Goal: Entertainment & Leisure: Consume media (video, audio)

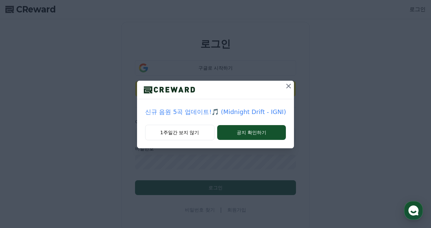
type input "**********"
click at [203, 132] on button "1주일간 보지 않기" at bounding box center [179, 133] width 69 height 16
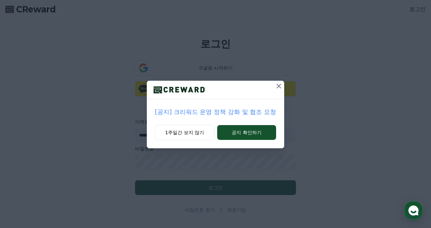
click at [275, 87] on icon at bounding box center [279, 86] width 8 height 8
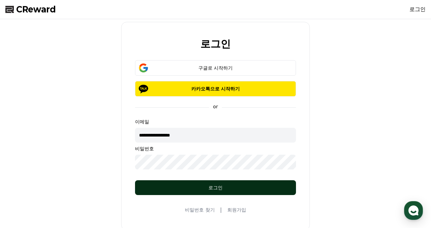
click at [259, 194] on button "로그인" at bounding box center [215, 188] width 161 height 15
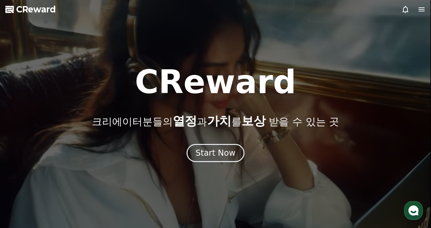
click at [38, 3] on div at bounding box center [215, 114] width 431 height 228
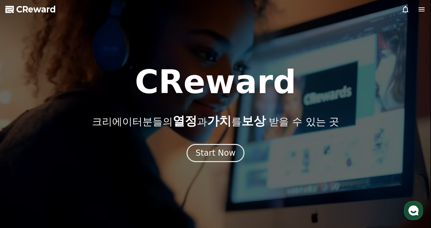
click at [41, 14] on span "CReward" at bounding box center [36, 9] width 40 height 11
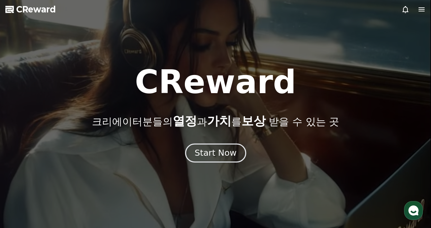
click at [230, 144] on button "Start Now" at bounding box center [215, 153] width 61 height 19
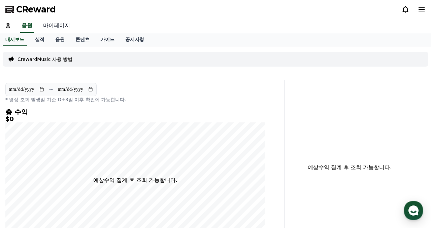
click at [58, 22] on link "마이페이지" at bounding box center [57, 26] width 38 height 14
select select "**********"
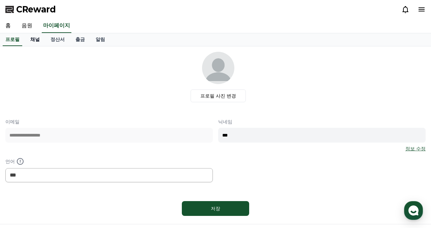
click at [34, 40] on link "채널" at bounding box center [35, 39] width 20 height 13
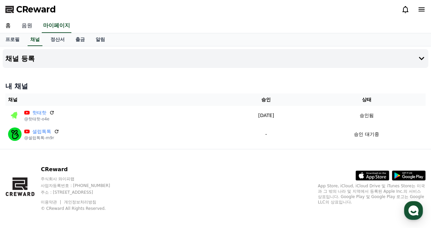
click at [23, 26] on link "음원" at bounding box center [27, 26] width 22 height 14
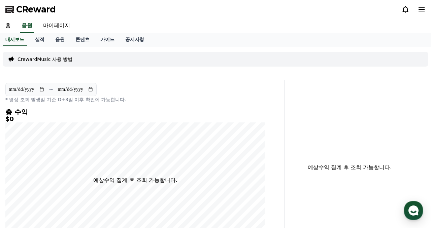
click at [56, 61] on p "CrewardMusic 사용 방법" at bounding box center [45, 59] width 55 height 7
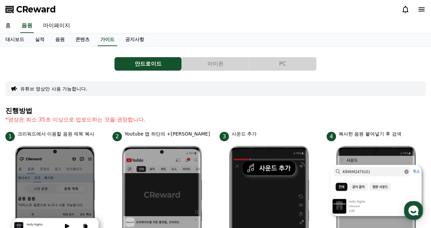
click at [10, 24] on link "홈" at bounding box center [8, 26] width 16 height 14
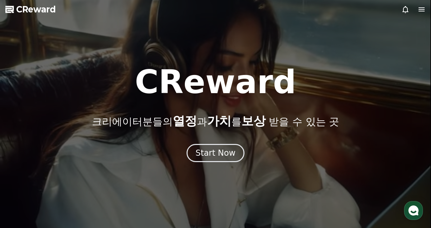
click at [46, 11] on span "CReward" at bounding box center [36, 9] width 40 height 11
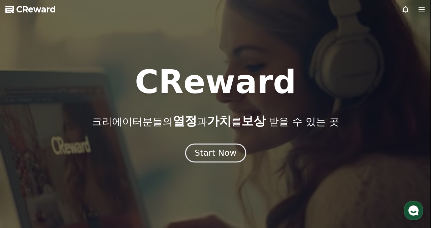
click at [216, 148] on div "Start Now" at bounding box center [216, 153] width 42 height 11
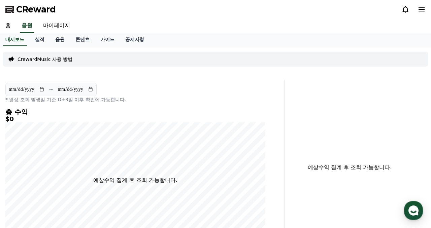
click at [55, 37] on link "음원" at bounding box center [60, 39] width 20 height 13
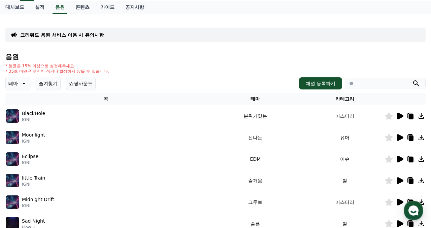
scroll to position [34, 0]
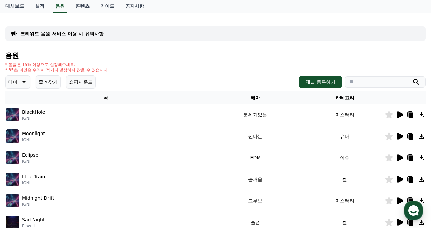
click at [404, 115] on icon at bounding box center [400, 115] width 6 height 7
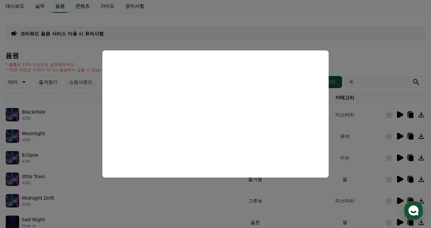
click at [396, 68] on button "close modal" at bounding box center [215, 114] width 431 height 228
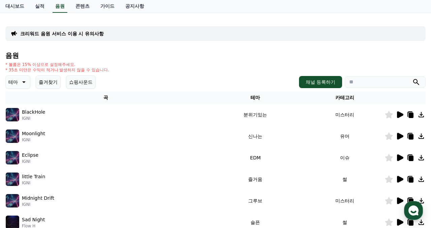
click at [18, 90] on div "음원 * 볼륨은 15% 이상으로 설정해주세요. * 35초 미만은 수익이 적거나 발생하지 않을 수 있습니다. 테마 즐겨찾기 쇼핑사운드 채널 등록…" at bounding box center [215, 192] width 421 height 281
click at [19, 83] on icon at bounding box center [23, 82] width 8 height 8
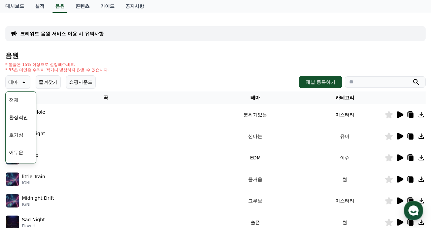
click at [19, 83] on icon at bounding box center [23, 82] width 8 height 8
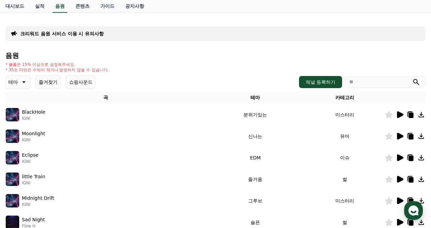
click at [19, 83] on icon at bounding box center [23, 82] width 8 height 8
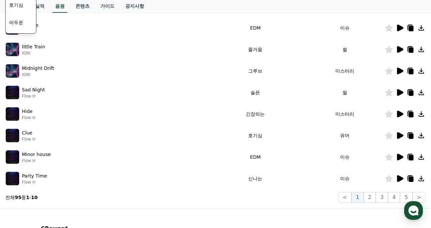
scroll to position [191, 0]
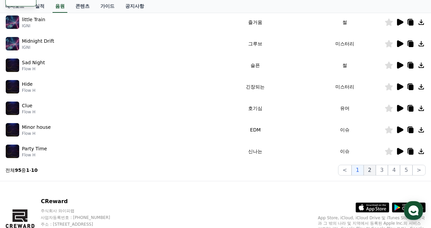
click at [375, 169] on button "2" at bounding box center [370, 170] width 12 height 11
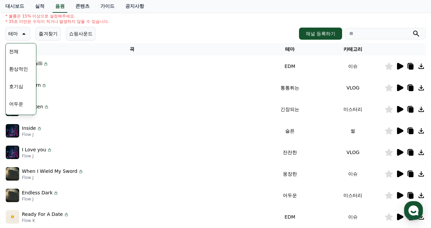
scroll to position [82, 0]
click at [401, 86] on icon at bounding box center [400, 88] width 6 height 7
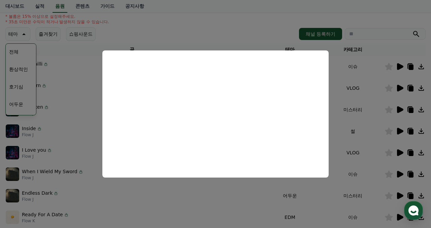
click at [391, 80] on button "close modal" at bounding box center [215, 114] width 431 height 228
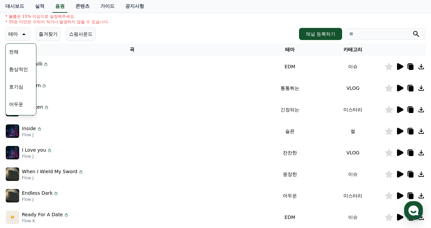
click at [414, 87] on icon at bounding box center [411, 88] width 5 height 5
click at [401, 88] on icon at bounding box center [400, 88] width 6 height 7
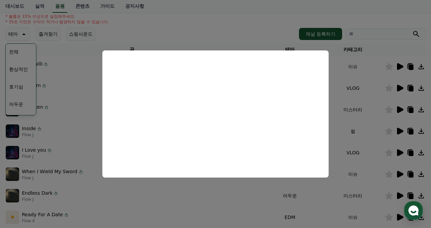
click at [368, 93] on button "close modal" at bounding box center [215, 114] width 431 height 228
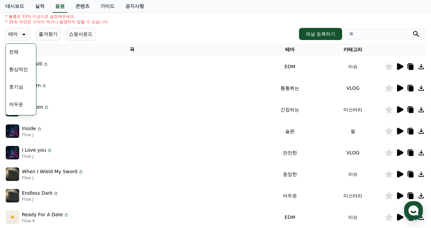
click at [414, 89] on icon at bounding box center [411, 88] width 5 height 5
